Goal: Information Seeking & Learning: Learn about a topic

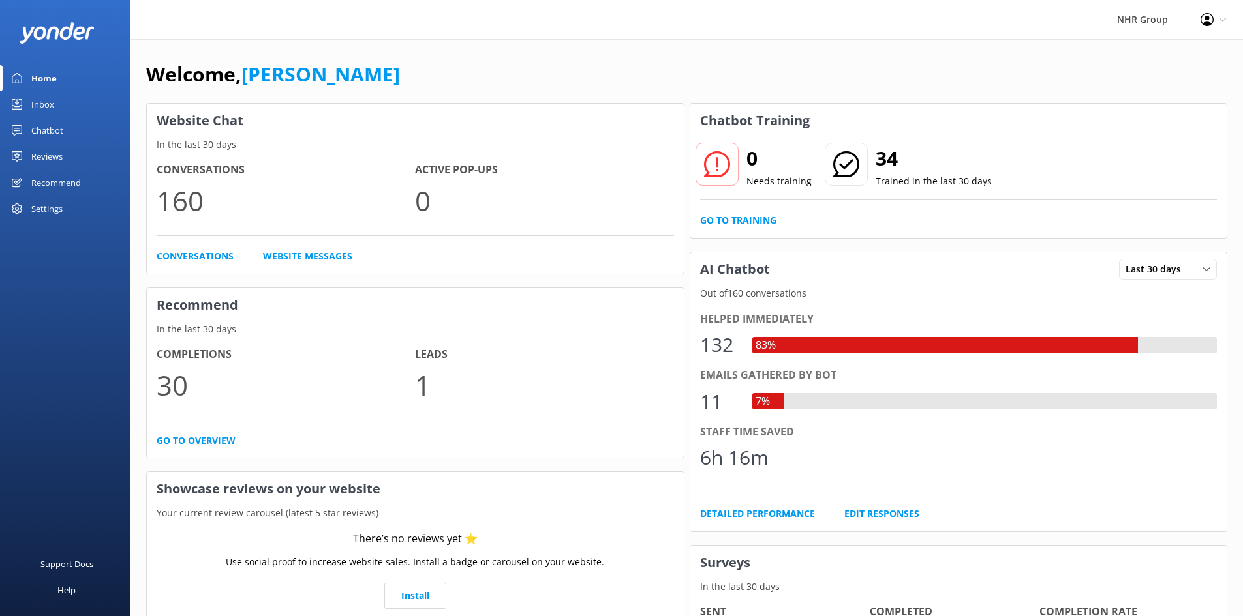
click at [46, 133] on div "Chatbot" at bounding box center [47, 130] width 32 height 26
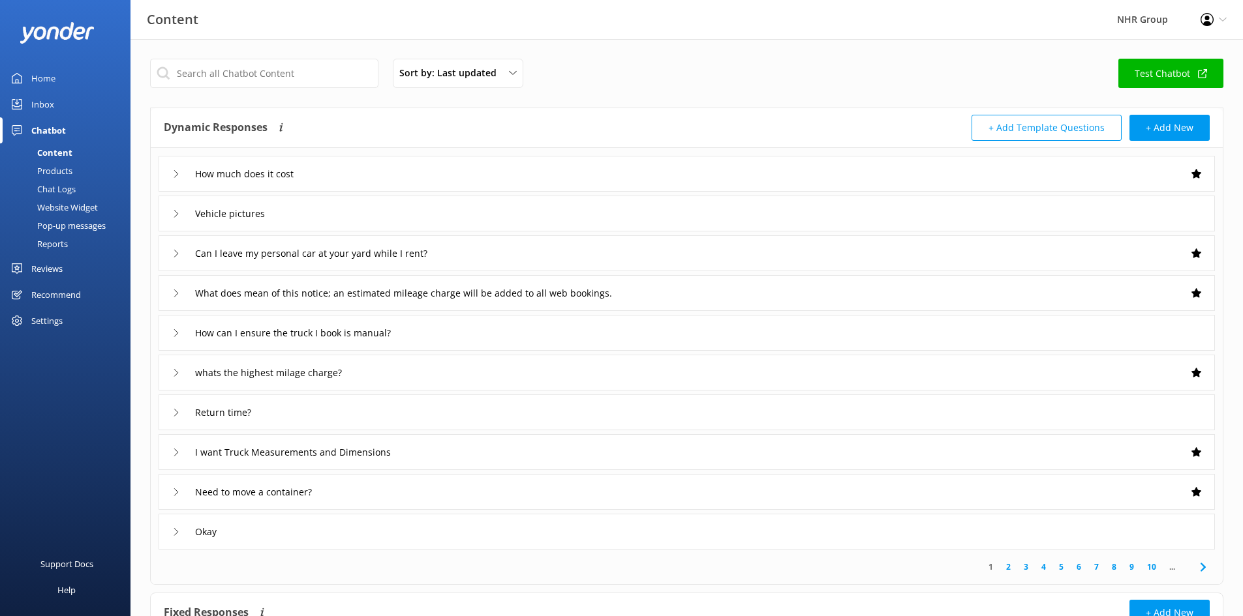
click at [46, 239] on div "Reports" at bounding box center [38, 244] width 60 height 18
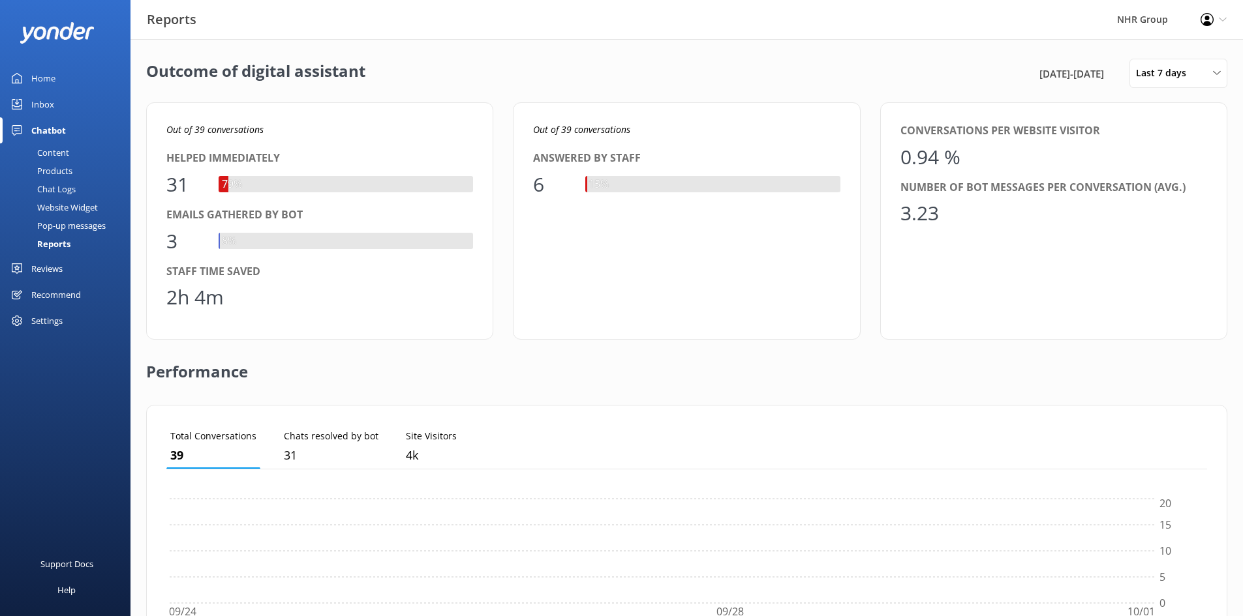
scroll to position [121, 1031]
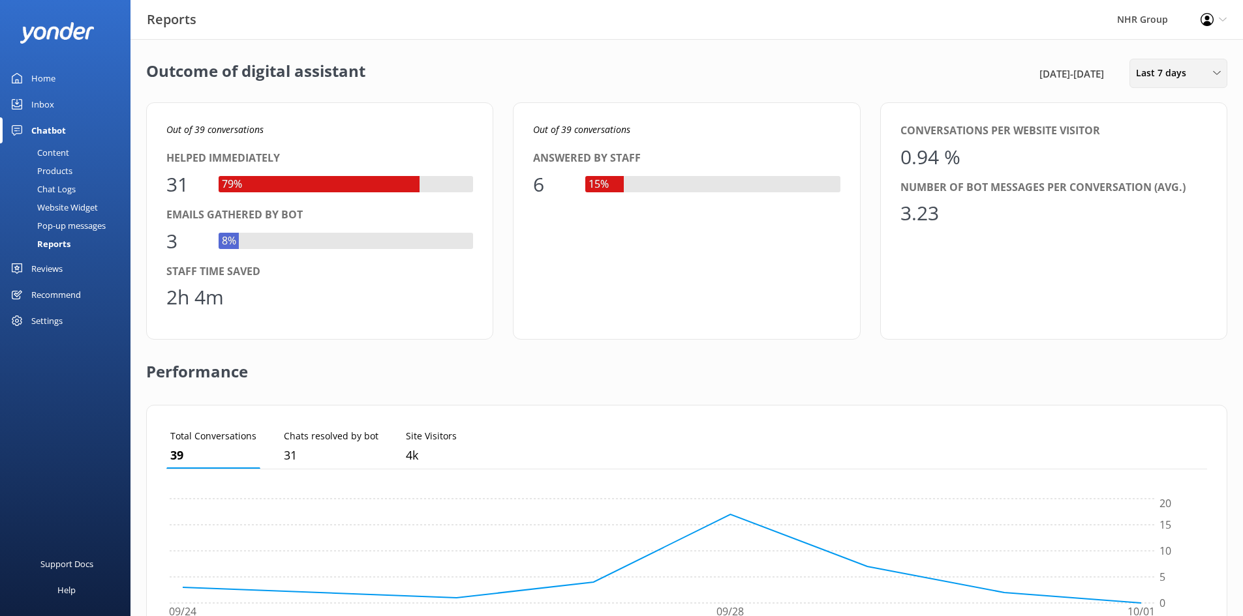
click at [1164, 70] on span "Last 7 days" at bounding box center [1165, 73] width 58 height 14
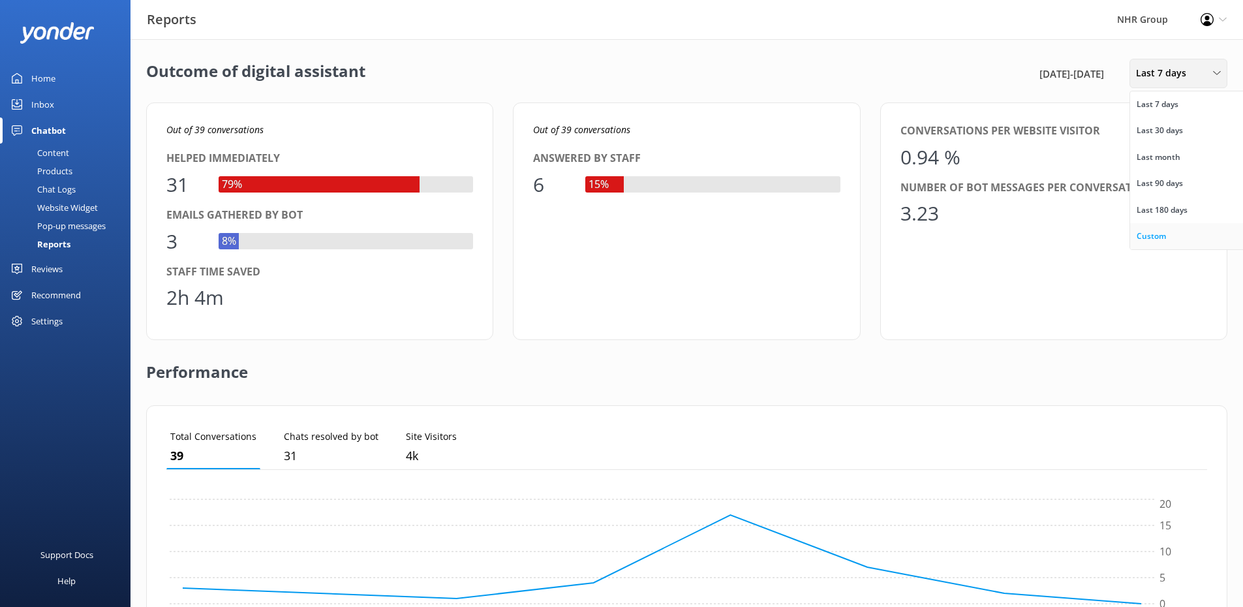
click at [1146, 234] on div "Custom" at bounding box center [1150, 236] width 29 height 13
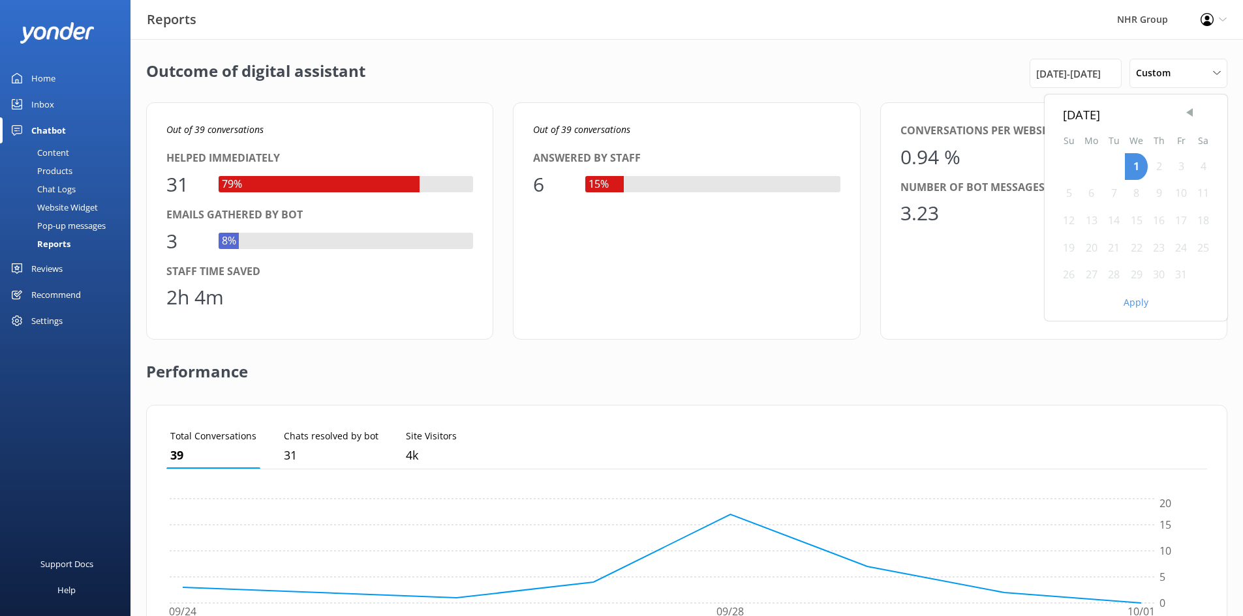
click at [1187, 114] on span "Previous Month" at bounding box center [1189, 112] width 13 height 13
click at [1089, 160] on div "1" at bounding box center [1091, 166] width 23 height 27
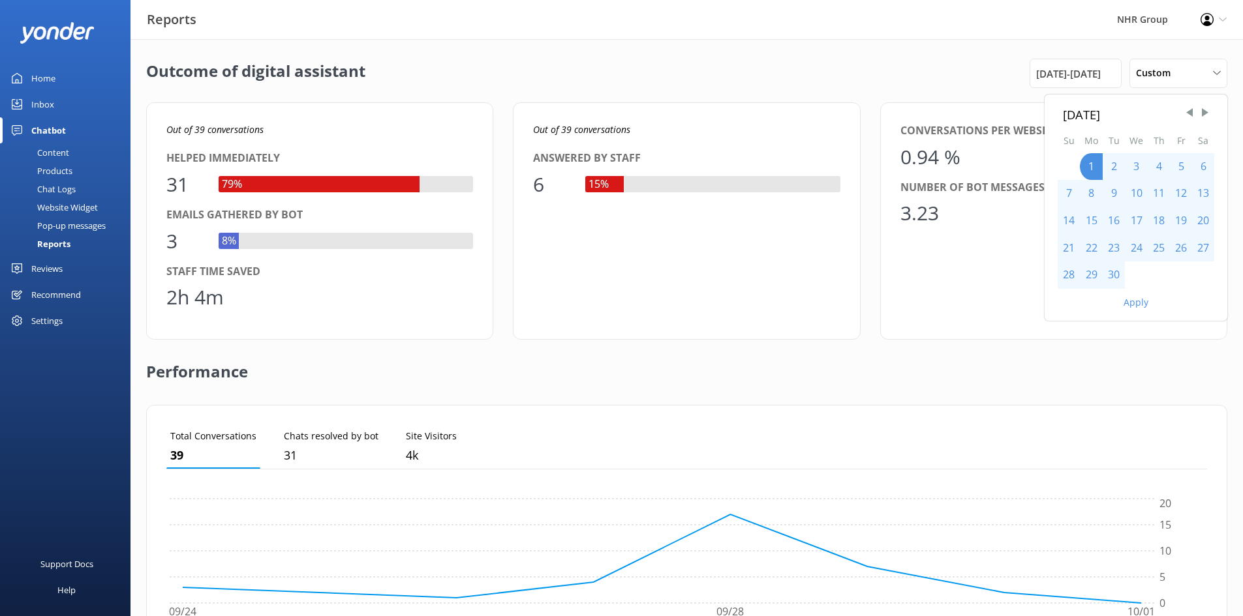
click at [1112, 276] on div "30" at bounding box center [1114, 275] width 22 height 27
click at [1132, 299] on button "Apply" at bounding box center [1135, 302] width 25 height 9
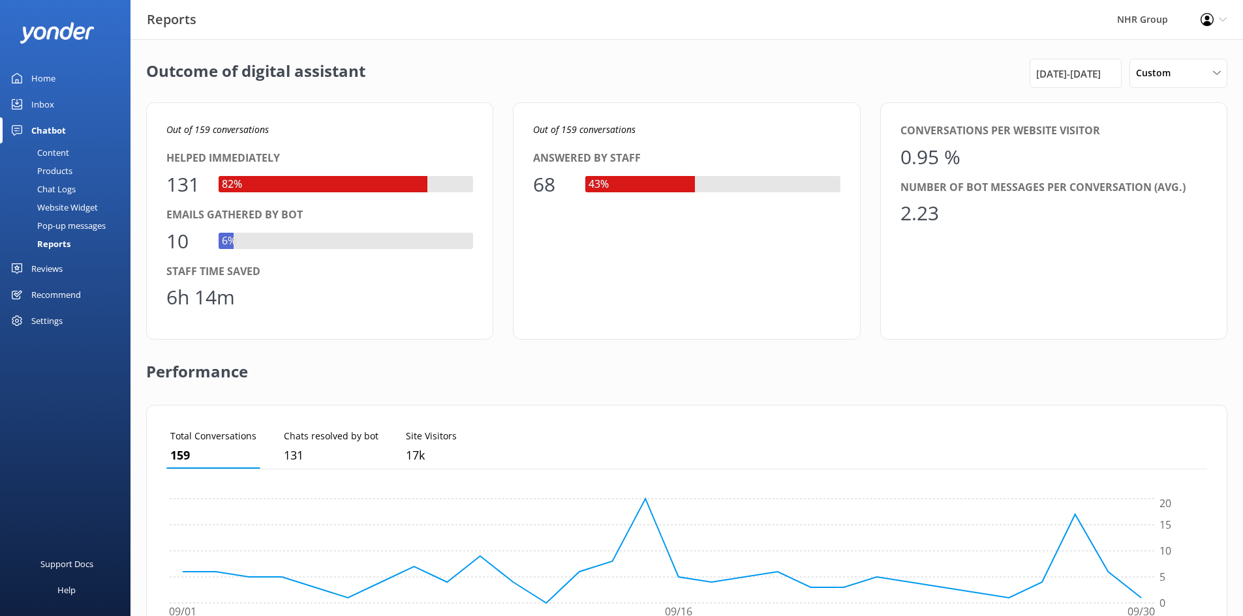
click at [278, 375] on div "Performance" at bounding box center [686, 372] width 1081 height 65
click at [57, 153] on div "Content" at bounding box center [38, 153] width 61 height 18
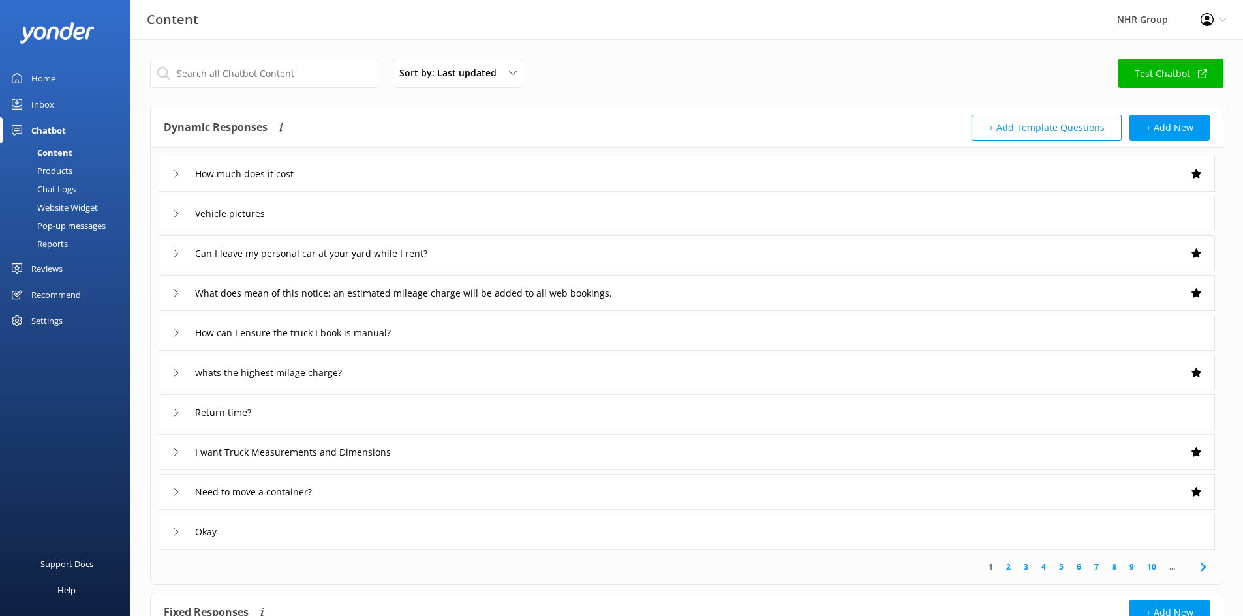
click at [327, 175] on div "How much does it cost" at bounding box center [687, 174] width 1056 height 36
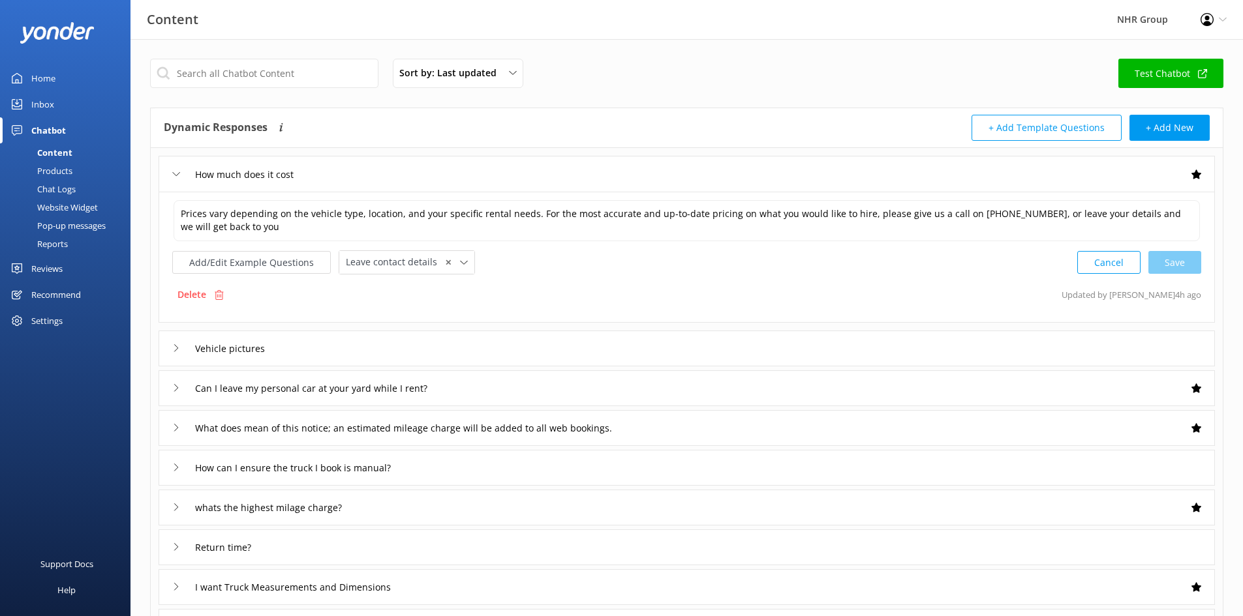
click at [327, 176] on div "How much does it cost" at bounding box center [687, 174] width 1056 height 36
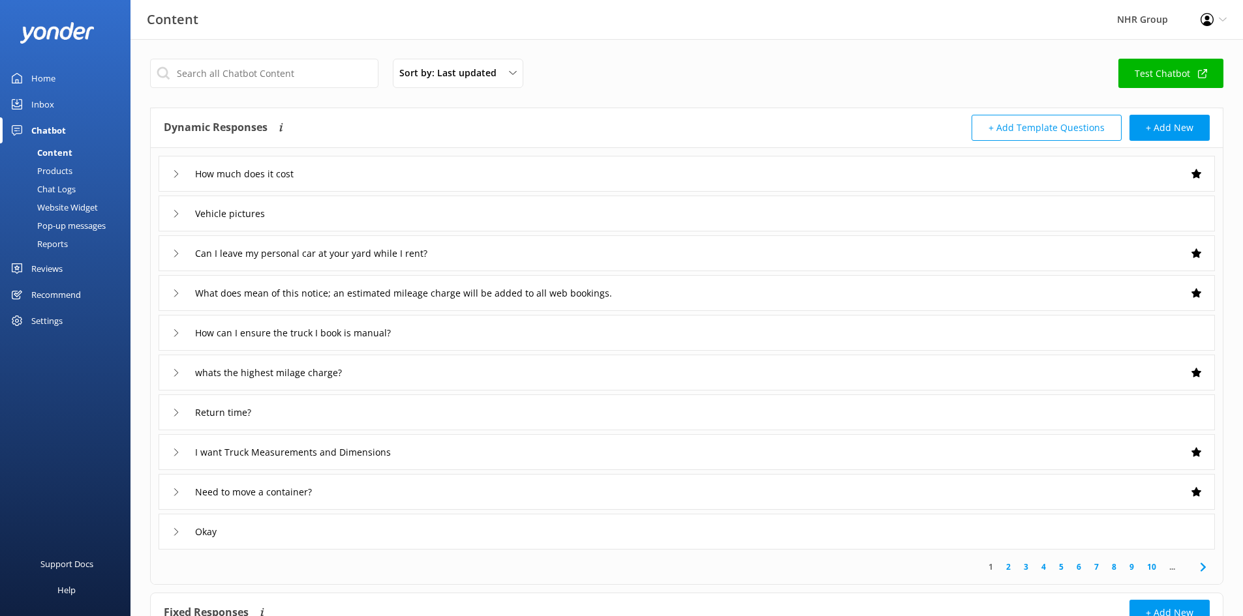
click at [316, 217] on div "Vehicle pictures" at bounding box center [687, 214] width 1056 height 36
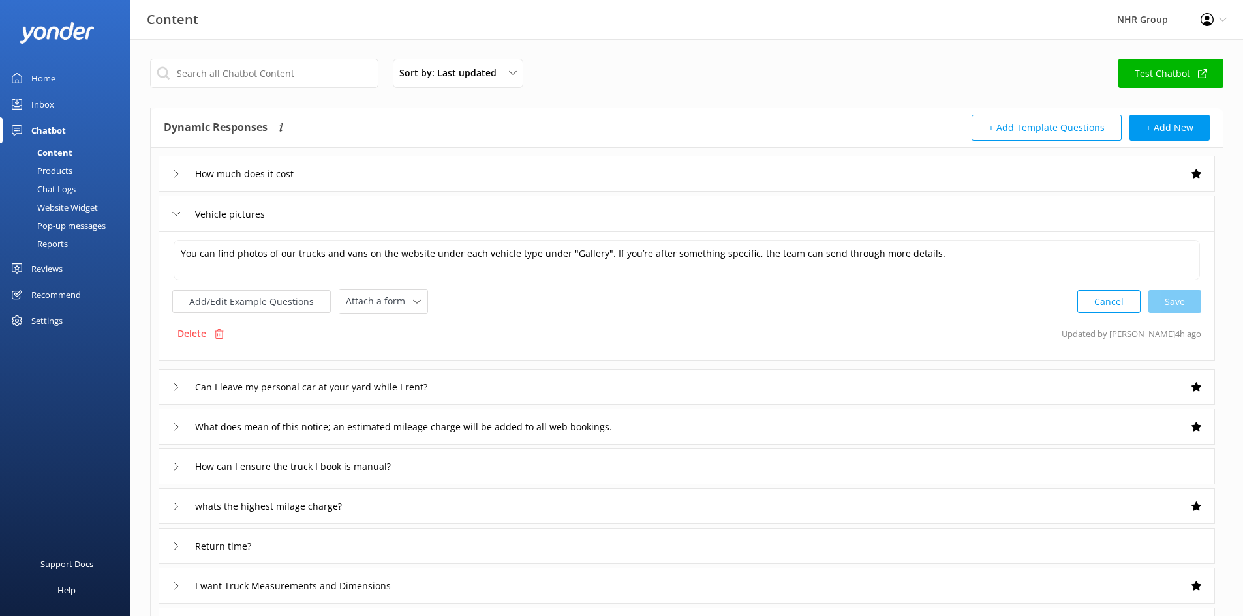
click at [317, 213] on div "Vehicle pictures" at bounding box center [687, 214] width 1056 height 36
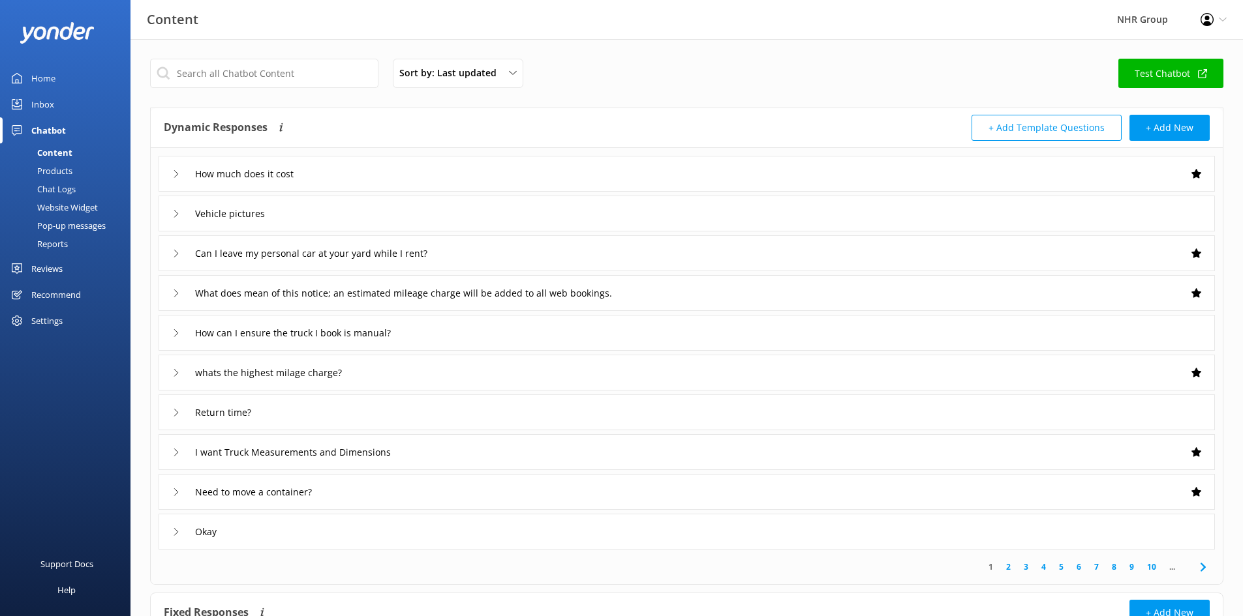
click at [42, 387] on div "Support Docs Help" at bounding box center [65, 481] width 130 height 269
